Goal: Information Seeking & Learning: Learn about a topic

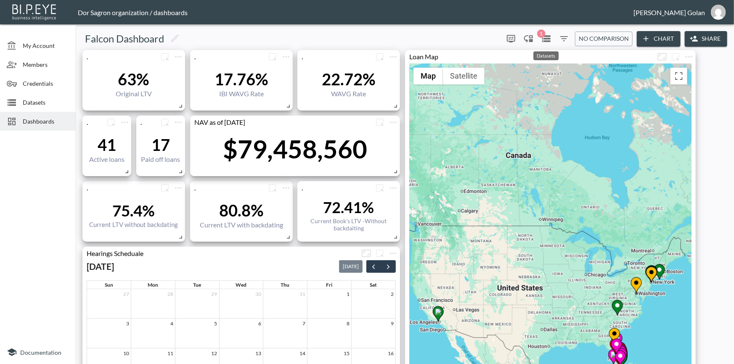
click at [545, 38] on icon "Datasets" at bounding box center [546, 38] width 8 height 7
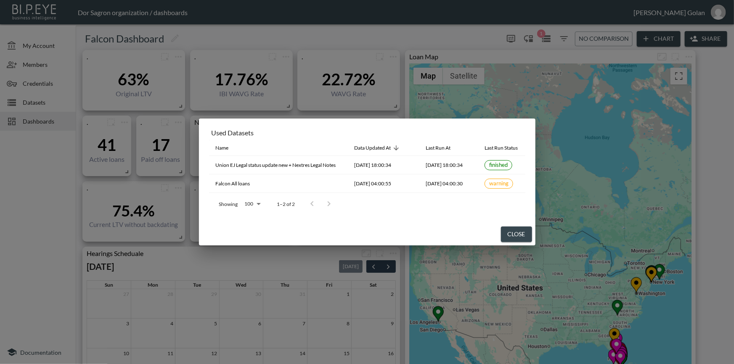
click at [545, 38] on div "Used Datasets Name Data Updated At Last Run At Last Run Status Union EJ Legal s…" at bounding box center [367, 182] width 734 height 364
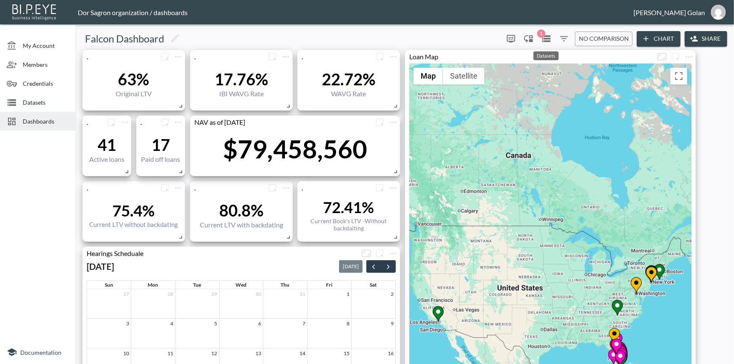
click at [542, 36] on span "1" at bounding box center [541, 33] width 8 height 8
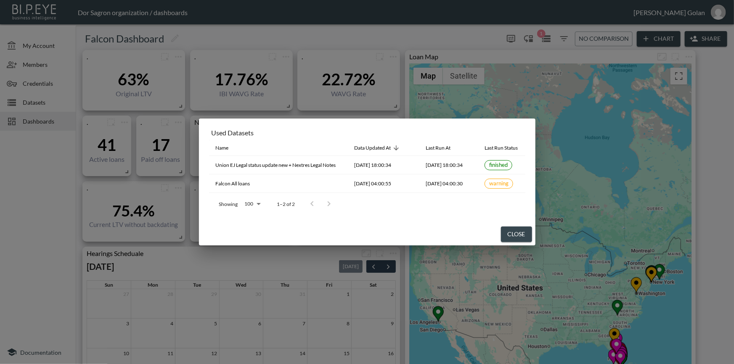
click at [544, 40] on div "Used Datasets Name Data Updated At Last Run At Last Run Status Union EJ Legal s…" at bounding box center [367, 182] width 734 height 364
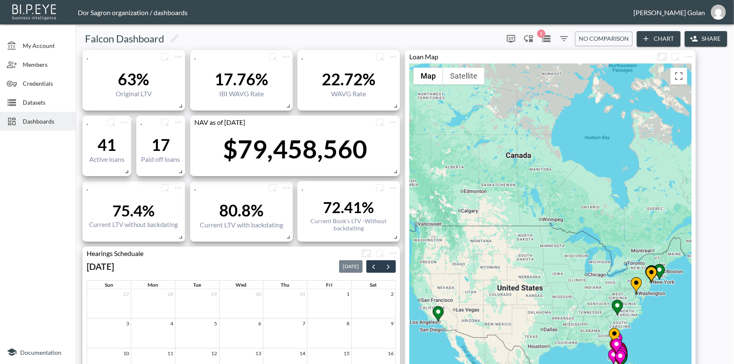
drag, startPoint x: 483, startPoint y: 281, endPoint x: 484, endPoint y: 188, distance: 93.4
click at [484, 188] on div "To activate drag with keyboard, press Alt + Enter. Once in keyboard drag state,…" at bounding box center [550, 281] width 282 height 434
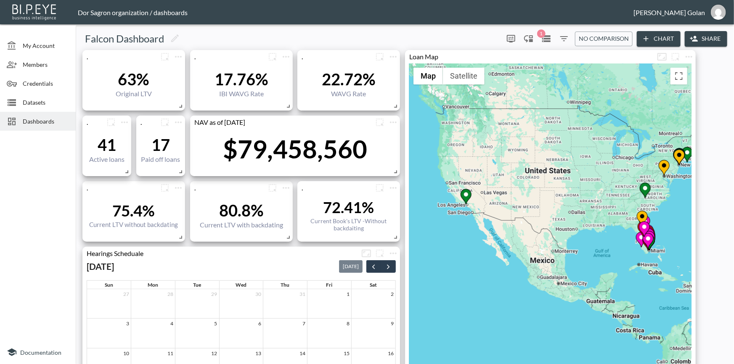
drag, startPoint x: 525, startPoint y: 236, endPoint x: 529, endPoint y: 229, distance: 7.6
click at [501, 230] on div "To activate drag with keyboard, press Alt + Enter. Once in keyboard drag state,…" at bounding box center [550, 281] width 282 height 434
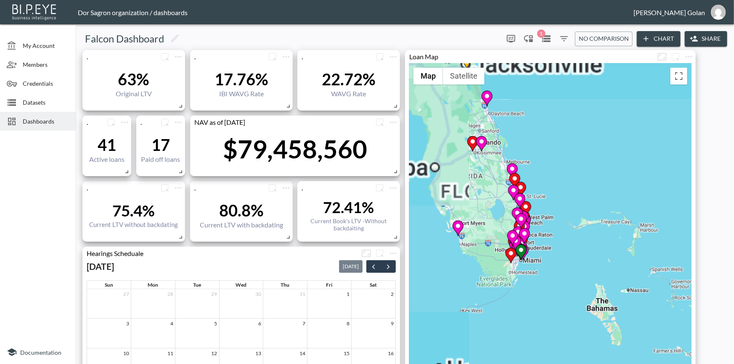
click at [606, 281] on div "To activate drag with keyboard, press Alt + Enter. Once in keyboard drag state,…" at bounding box center [550, 281] width 282 height 434
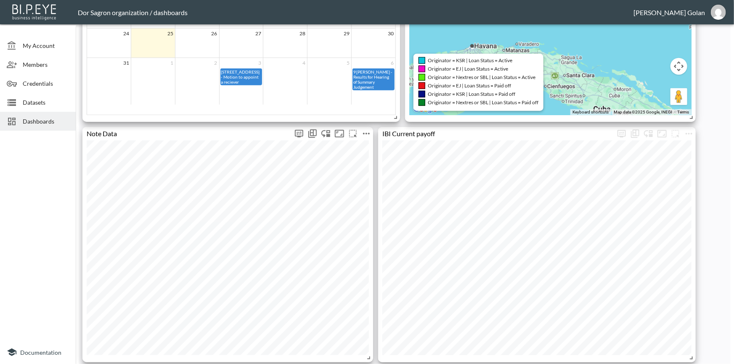
scroll to position [229, 0]
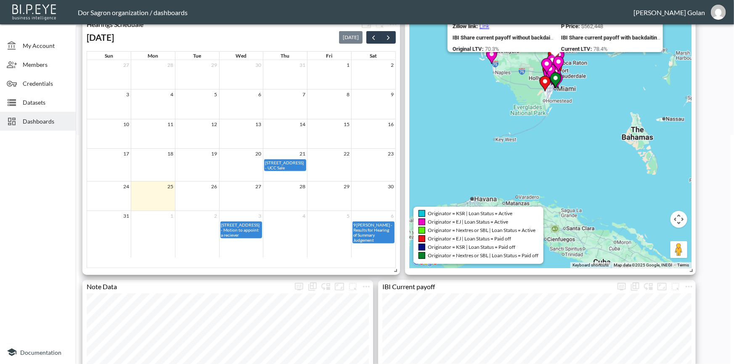
click at [489, 214] on span "Originator = KSR | Loan Status = Active" at bounding box center [470, 213] width 85 height 6
click at [477, 212] on span "Originator = KSR | Loan Status = Active" at bounding box center [470, 213] width 85 height 6
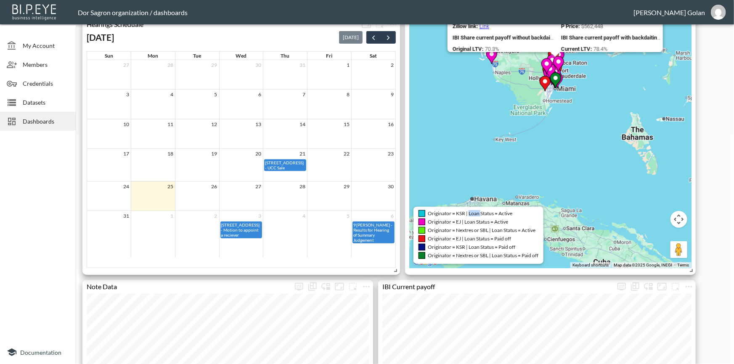
click at [477, 212] on span "Originator = KSR | Loan Status = Active" at bounding box center [470, 213] width 85 height 6
click at [476, 212] on span "Originator = KSR | Loan Status = Active" at bounding box center [470, 213] width 85 height 6
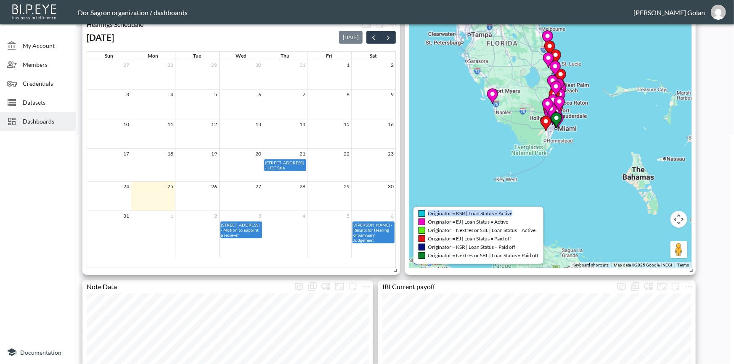
drag, startPoint x: 488, startPoint y: 150, endPoint x: 483, endPoint y: 214, distance: 64.6
click at [488, 190] on div "To activate drag with keyboard, press Alt + Enter. Once in keyboard drag state,…" at bounding box center [550, 51] width 282 height 434
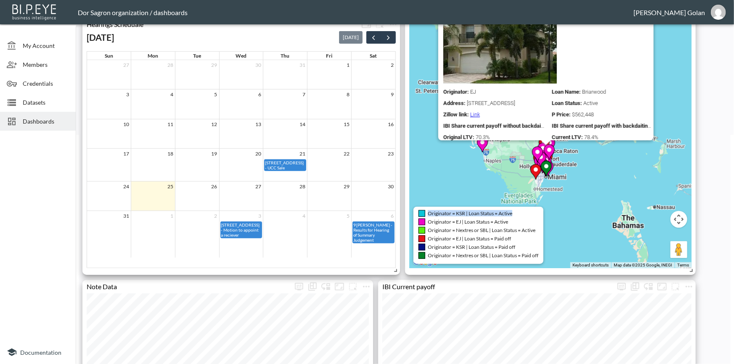
drag, startPoint x: 523, startPoint y: 158, endPoint x: 532, endPoint y: 157, distance: 9.3
click at [532, 157] on div "To activate drag with keyboard, press Alt + Enter. Once in keyboard drag state,…" at bounding box center [550, 51] width 282 height 434
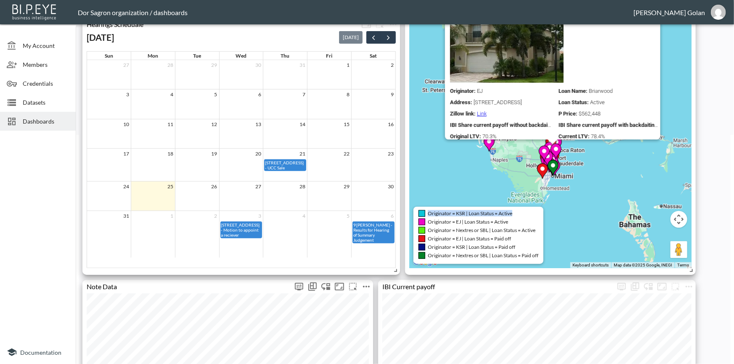
scroll to position [153, 0]
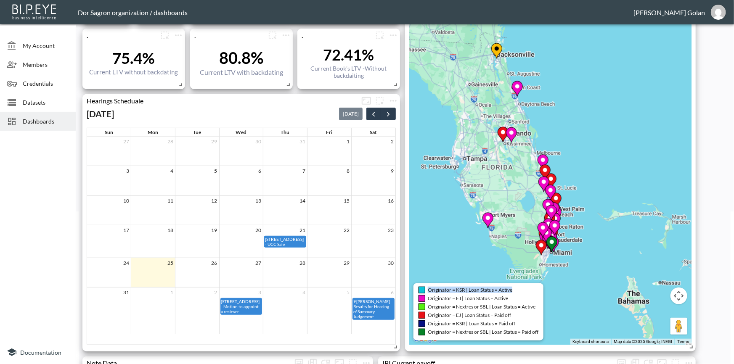
drag, startPoint x: 563, startPoint y: 123, endPoint x: 607, endPoint y: 227, distance: 112.4
click at [607, 226] on div "To activate drag with keyboard, press Alt + Enter. Once in keyboard drag state,…" at bounding box center [550, 128] width 282 height 434
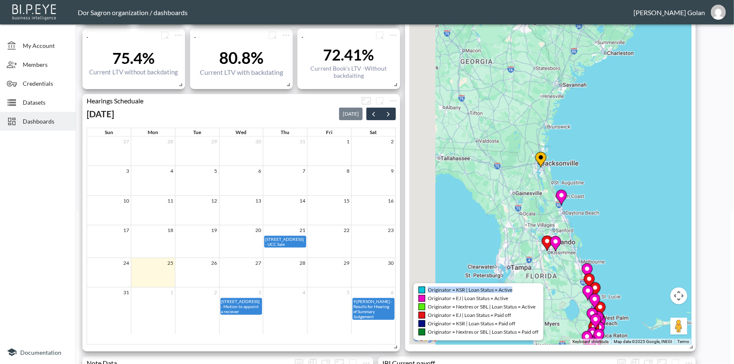
drag, startPoint x: 612, startPoint y: 126, endPoint x: 598, endPoint y: 236, distance: 110.2
click at [614, 226] on div "To activate drag with keyboard, press Alt + Enter. Once in keyboard drag state,…" at bounding box center [550, 128] width 282 height 434
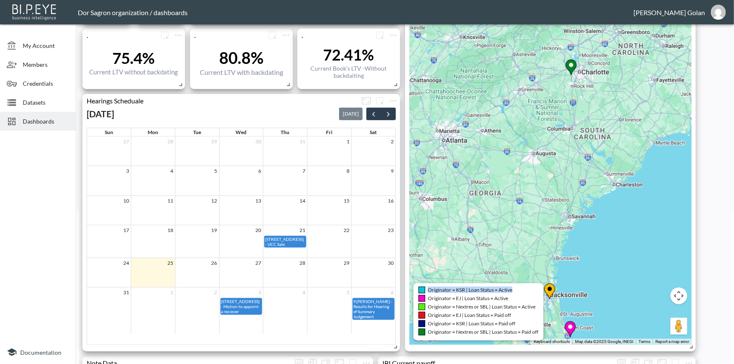
drag, startPoint x: 628, startPoint y: 234, endPoint x: 575, endPoint y: 279, distance: 68.9
click at [566, 303] on div "To activate drag with keyboard, press Alt + Enter. Once in keyboard drag state,…" at bounding box center [550, 128] width 282 height 434
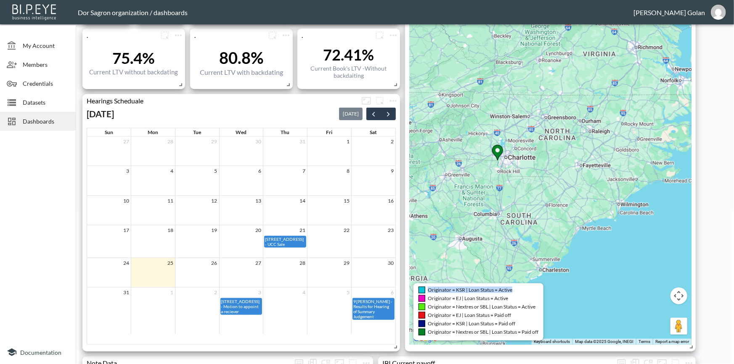
drag, startPoint x: 628, startPoint y: 160, endPoint x: 534, endPoint y: 214, distance: 108.5
click at [534, 214] on div "To activate drag with keyboard, press Alt + Enter. Once in keyboard drag state,…" at bounding box center [550, 128] width 282 height 434
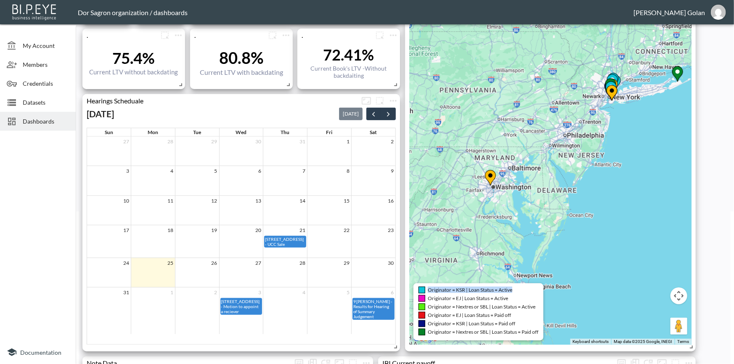
drag, startPoint x: 568, startPoint y: 156, endPoint x: 606, endPoint y: 250, distance: 101.9
click at [606, 250] on div "To activate drag with keyboard, press Alt + Enter. Once in keyboard drag state,…" at bounding box center [550, 128] width 282 height 434
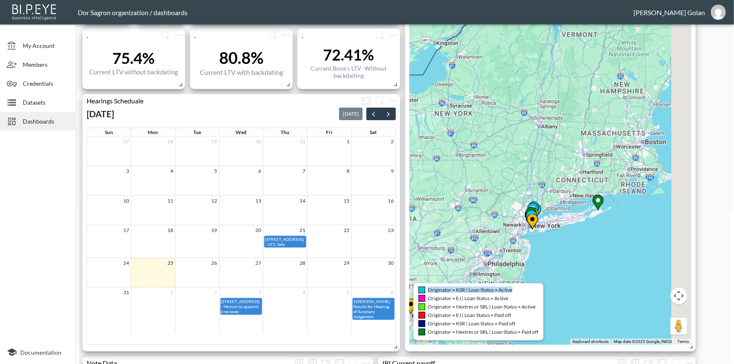
click at [545, 292] on div "To activate drag with keyboard, press Alt + Enter. Once in keyboard drag state,…" at bounding box center [550, 128] width 282 height 434
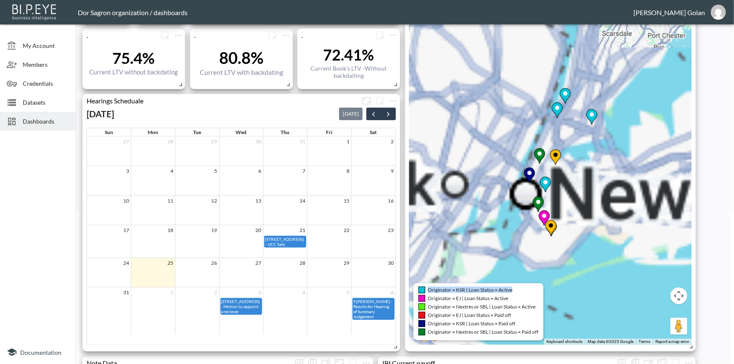
drag, startPoint x: 592, startPoint y: 167, endPoint x: 715, endPoint y: 138, distance: 126.5
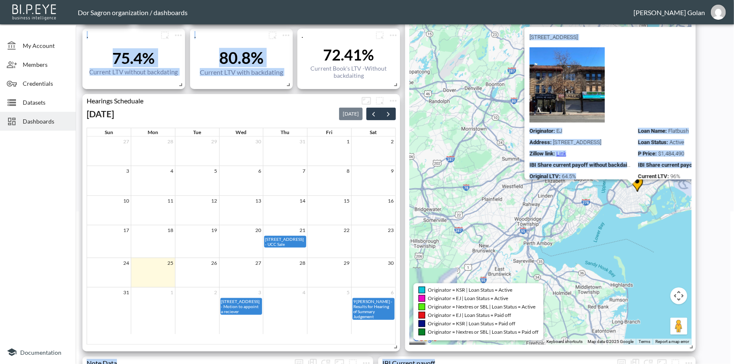
drag, startPoint x: 703, startPoint y: 143, endPoint x: 631, endPoint y: 174, distance: 77.7
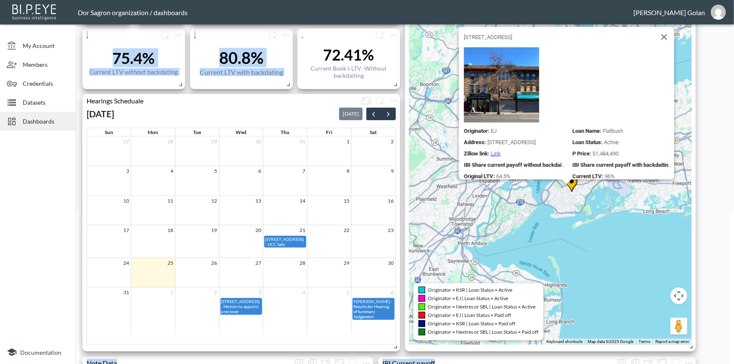
click at [570, 272] on div "To activate drag with keyboard, press Alt + Enter. Once in keyboard drag state,…" at bounding box center [550, 128] width 282 height 434
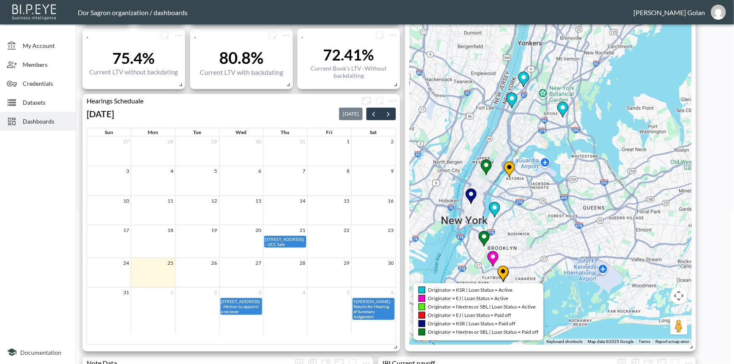
drag, startPoint x: 593, startPoint y: 178, endPoint x: 611, endPoint y: 193, distance: 23.9
click at [612, 196] on div "To activate drag with keyboard, press Alt + Enter. Once in keyboard drag state,…" at bounding box center [550, 128] width 282 height 434
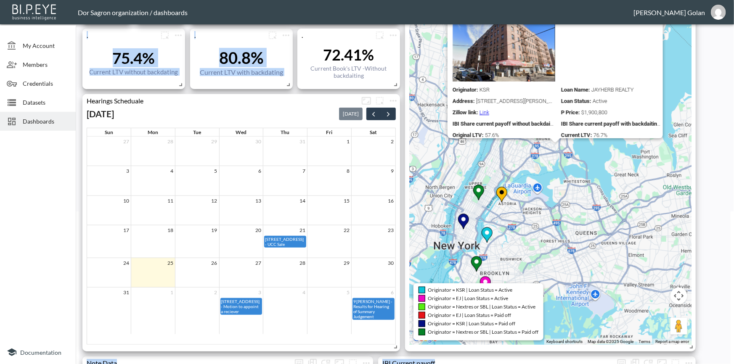
click at [593, 188] on div "To activate drag with keyboard, press Alt + Enter. Once in keyboard drag state,…" at bounding box center [550, 128] width 282 height 434
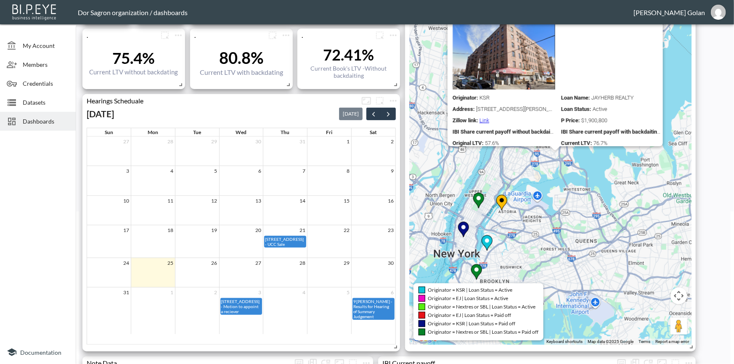
click at [454, 167] on div "To activate drag with keyboard, press Alt + Enter. Once in keyboard drag state,…" at bounding box center [550, 128] width 282 height 434
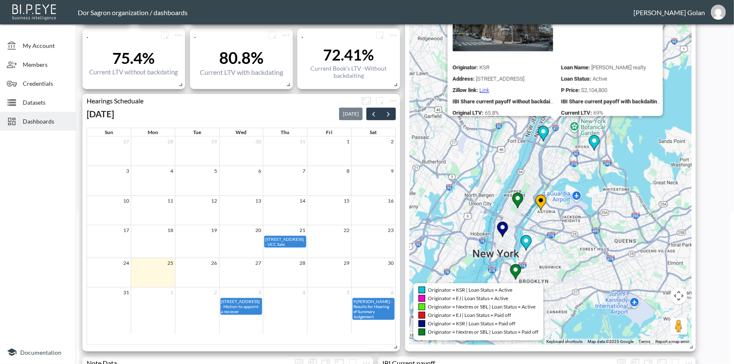
click at [449, 190] on div "To activate drag with keyboard, press Alt + Enter. Once in keyboard drag state,…" at bounding box center [550, 128] width 282 height 434
